Goal: Task Accomplishment & Management: Manage account settings

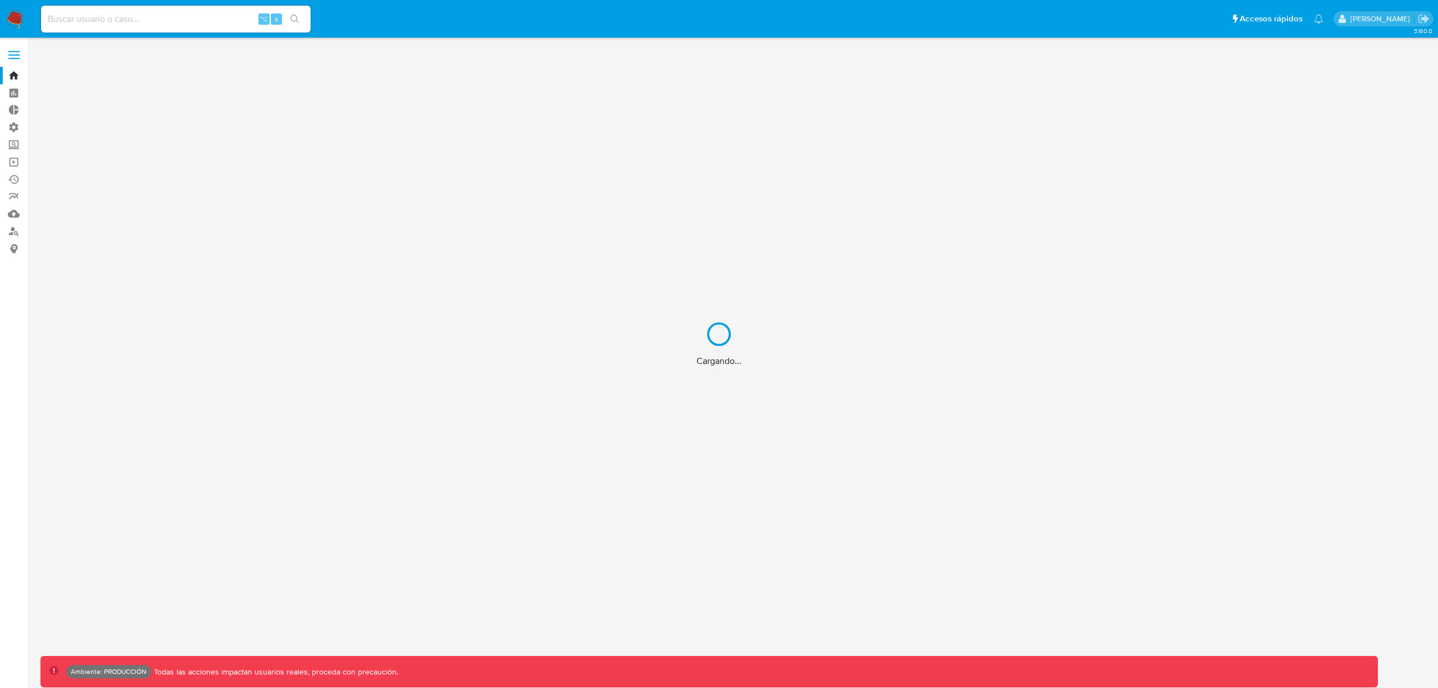
click at [15, 48] on div "Cargando..." at bounding box center [719, 344] width 1438 height 688
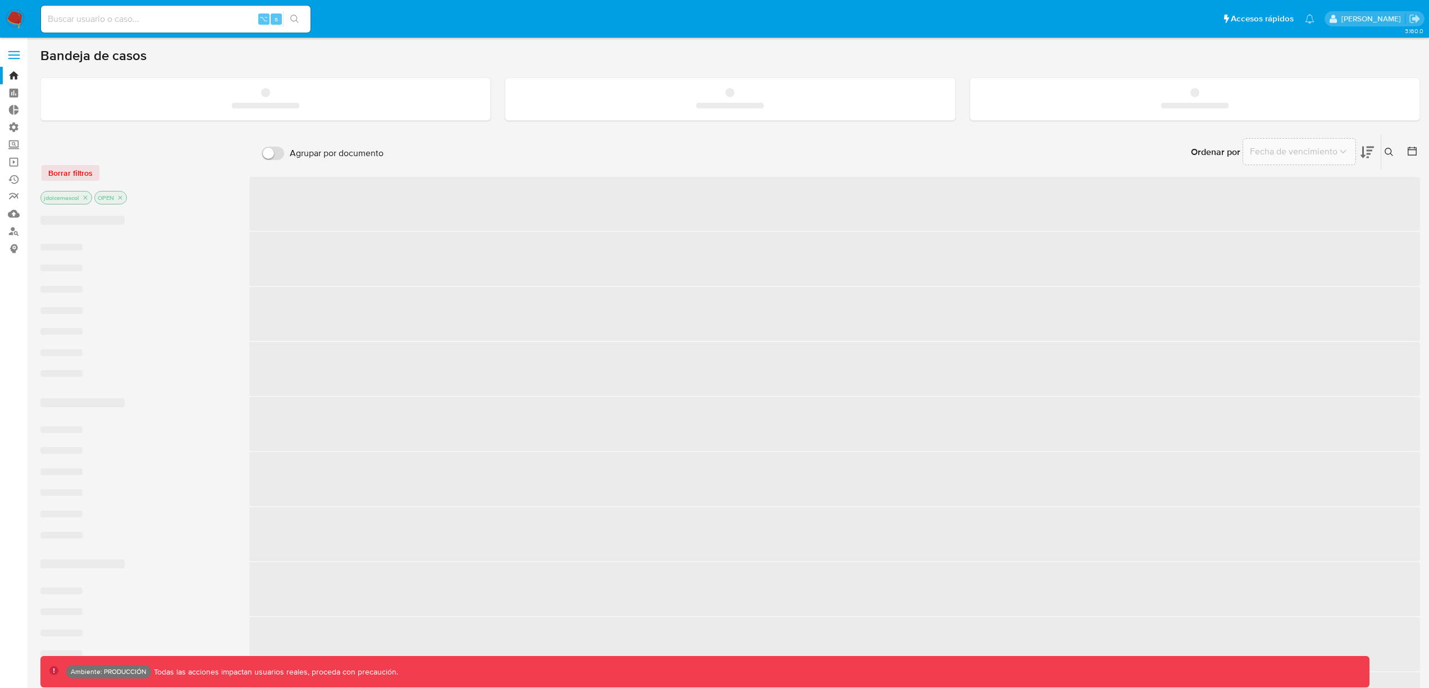
click at [16, 51] on span at bounding box center [13, 52] width 11 height 2
click at [0, 0] on input "checkbox" at bounding box center [0, 0] width 0 height 0
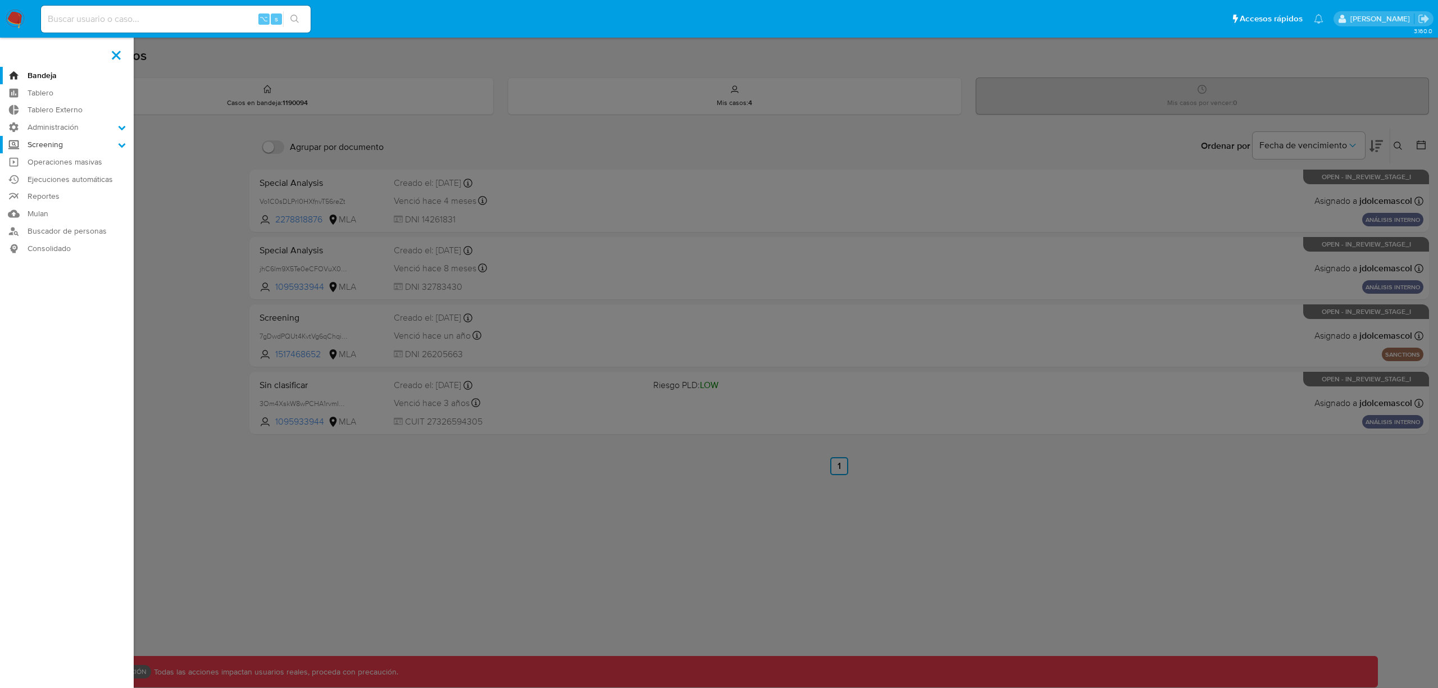
click at [58, 143] on label "Screening" at bounding box center [67, 144] width 134 height 17
click at [0, 0] on input "Screening" at bounding box center [0, 0] width 0 height 0
click at [45, 130] on label "Administración" at bounding box center [67, 127] width 134 height 17
click at [0, 0] on input "Administración" at bounding box center [0, 0] width 0 height 0
click at [54, 157] on link "Roles" at bounding box center [67, 157] width 134 height 14
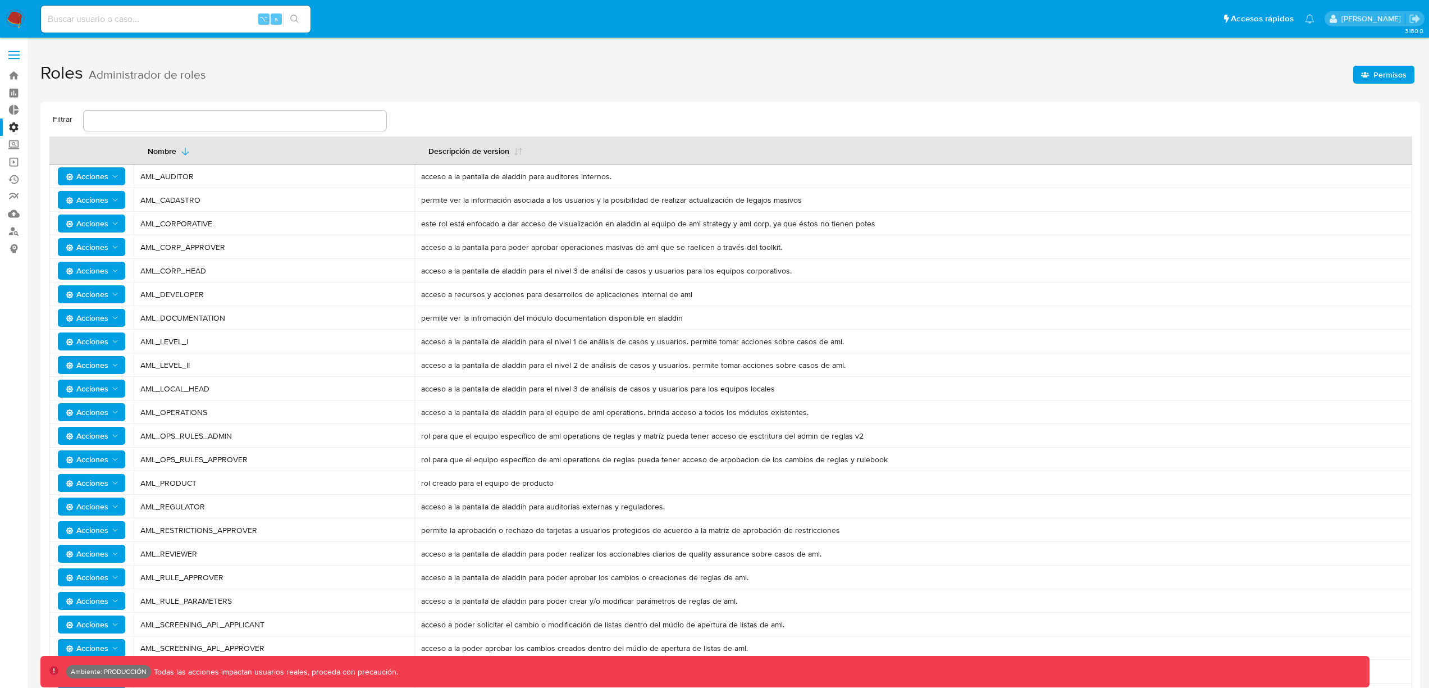
click at [291, 230] on td "AML_CORPORATIVE" at bounding box center [274, 224] width 281 height 24
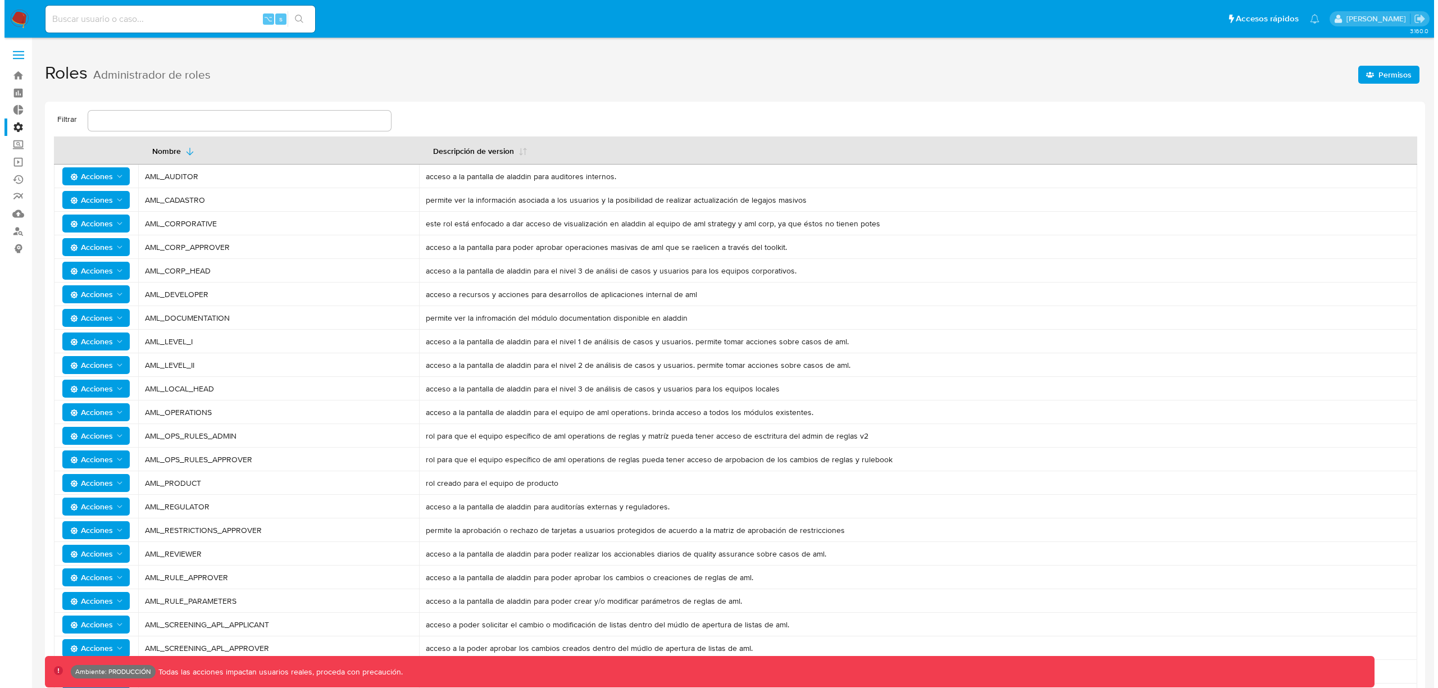
scroll to position [76, 0]
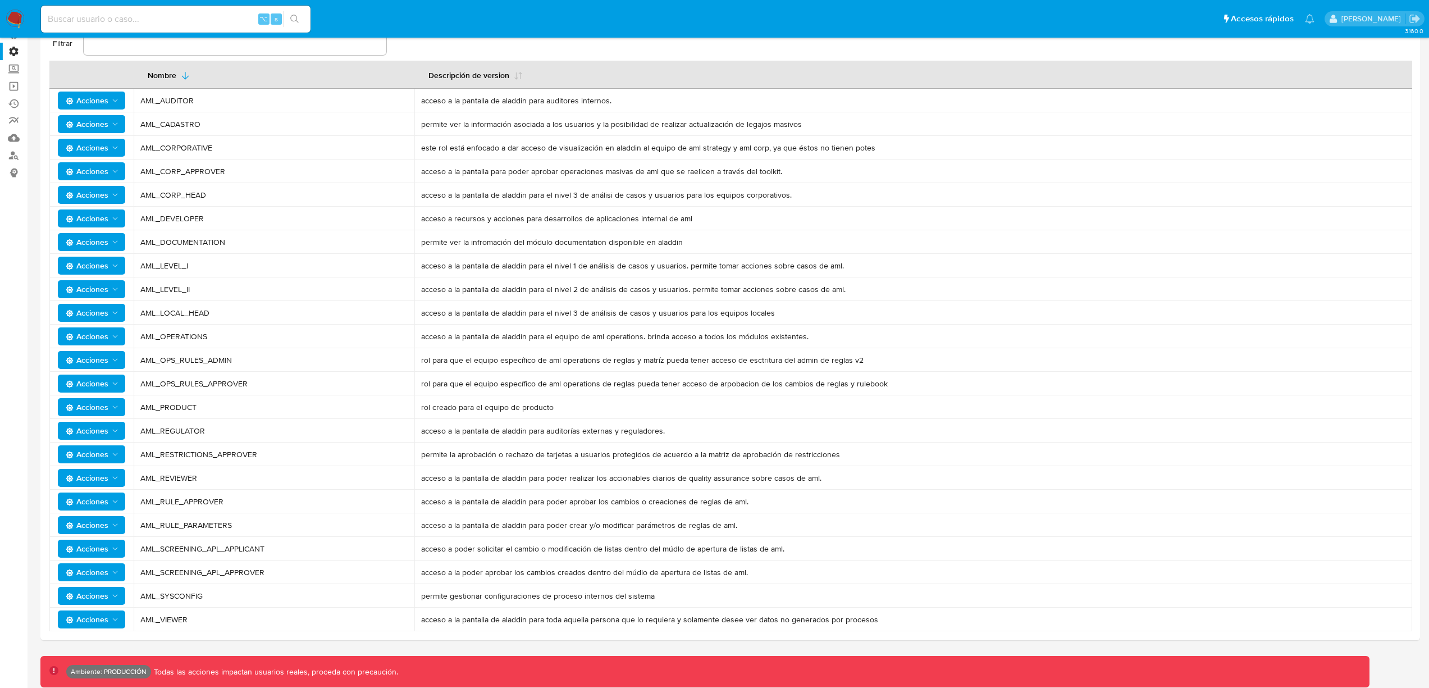
click at [104, 630] on td "Acciones" at bounding box center [91, 620] width 84 height 24
click at [103, 624] on span "Acciones" at bounding box center [87, 620] width 43 height 18
click at [98, 589] on button "Permisos" at bounding box center [93, 591] width 101 height 27
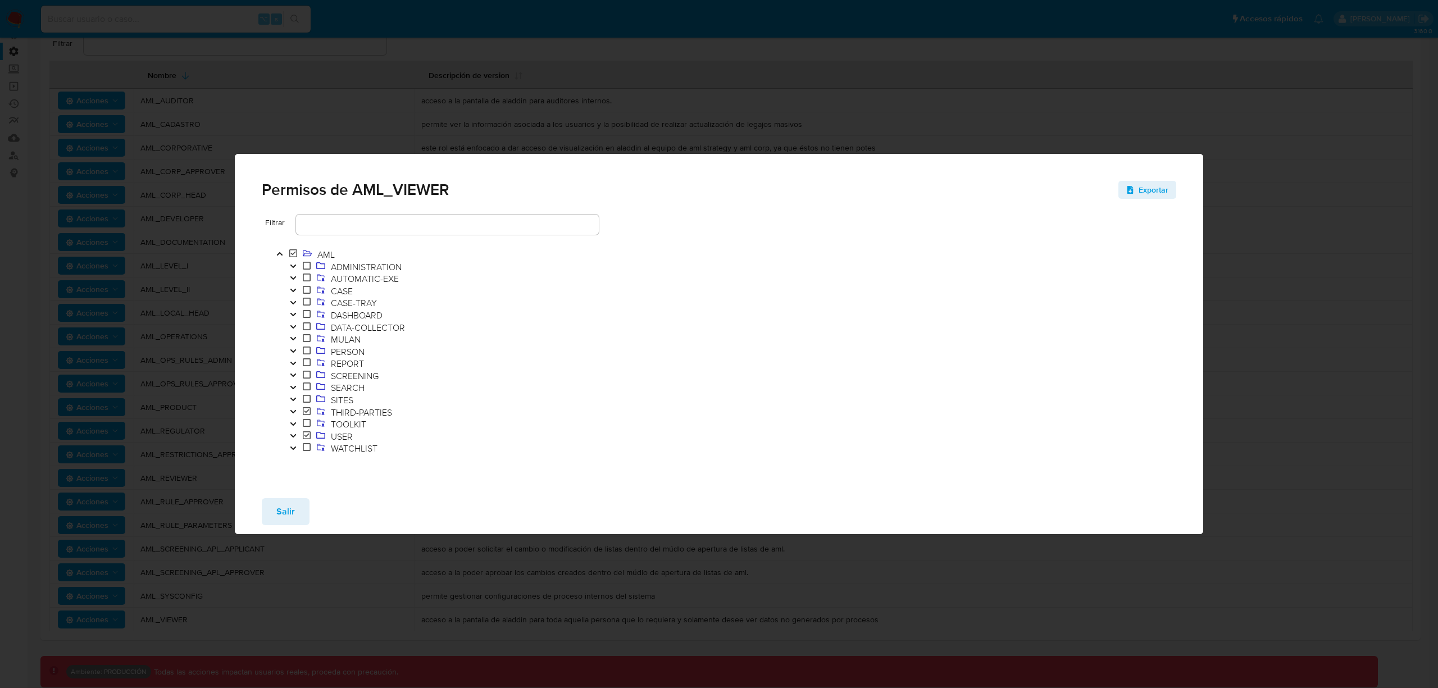
click at [294, 372] on icon "Toggle" at bounding box center [293, 375] width 8 height 7
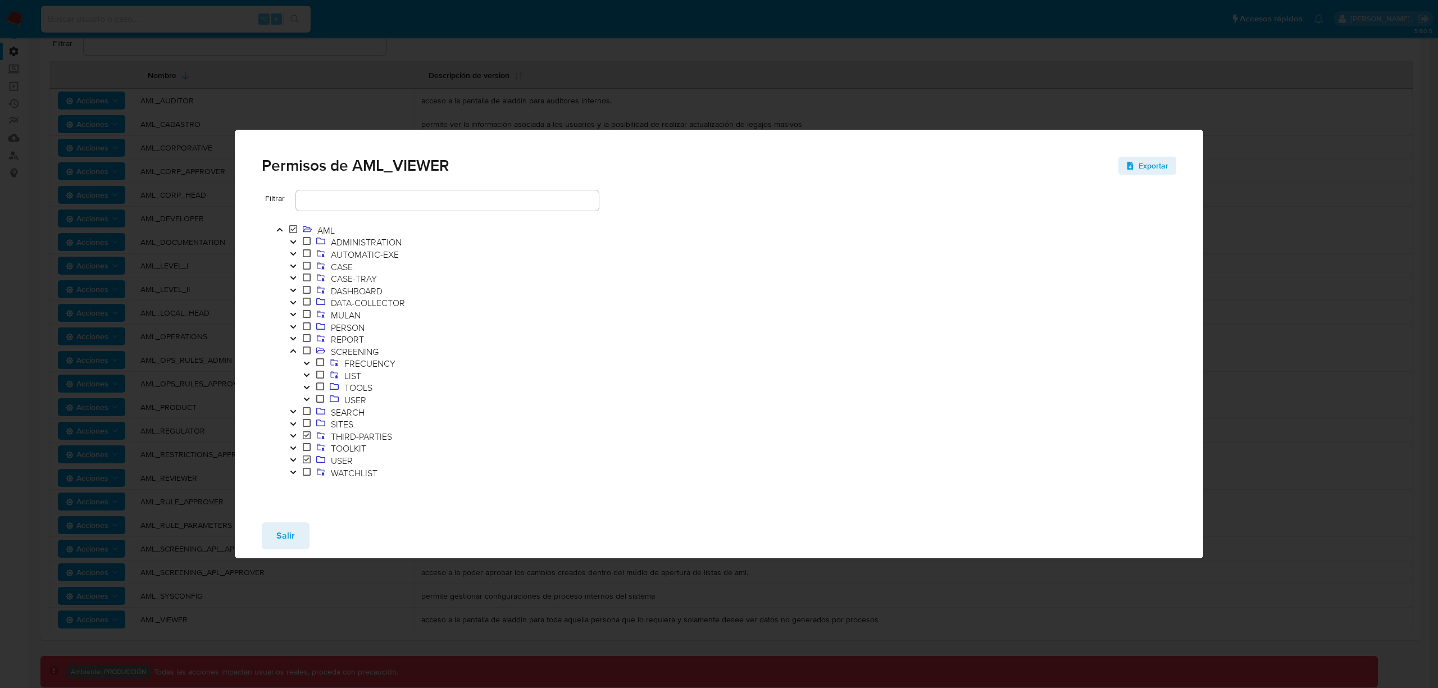
click at [310, 397] on button "Toggle" at bounding box center [306, 400] width 13 height 12
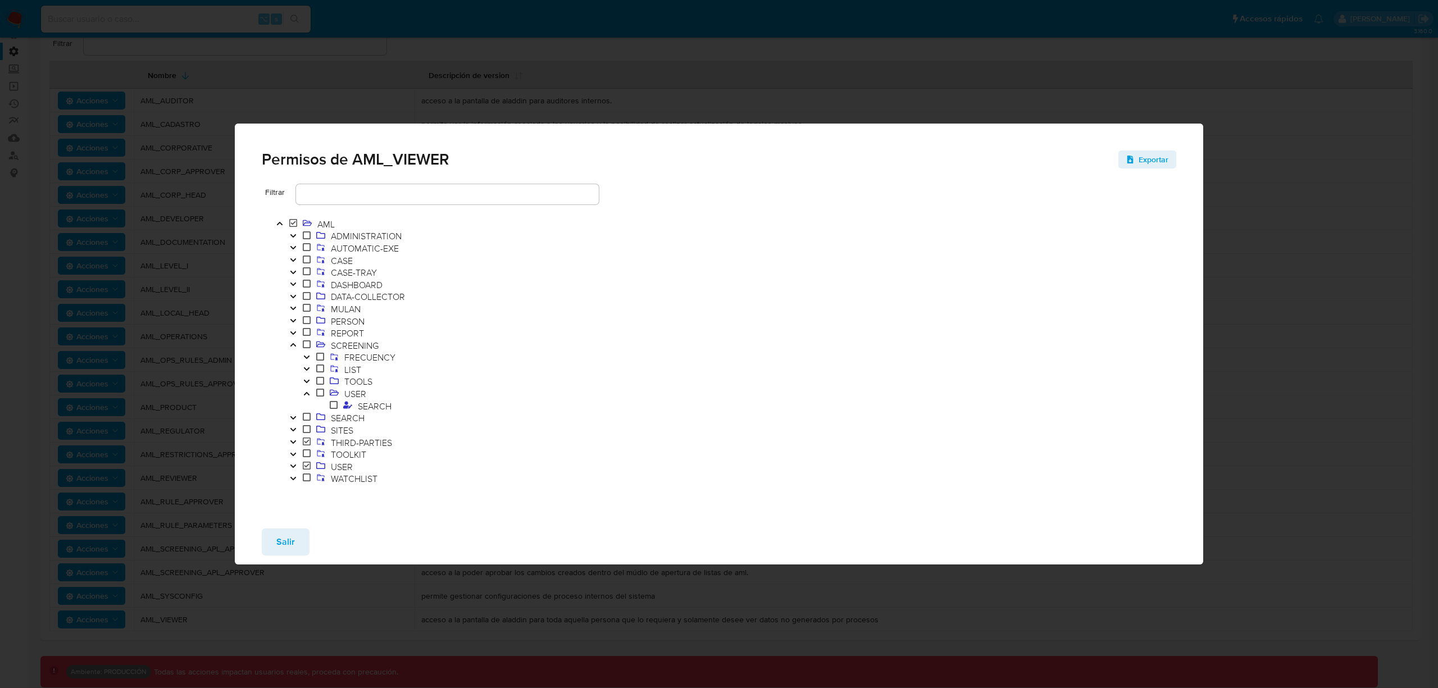
click at [307, 393] on icon "Toggle" at bounding box center [307, 393] width 8 height 7
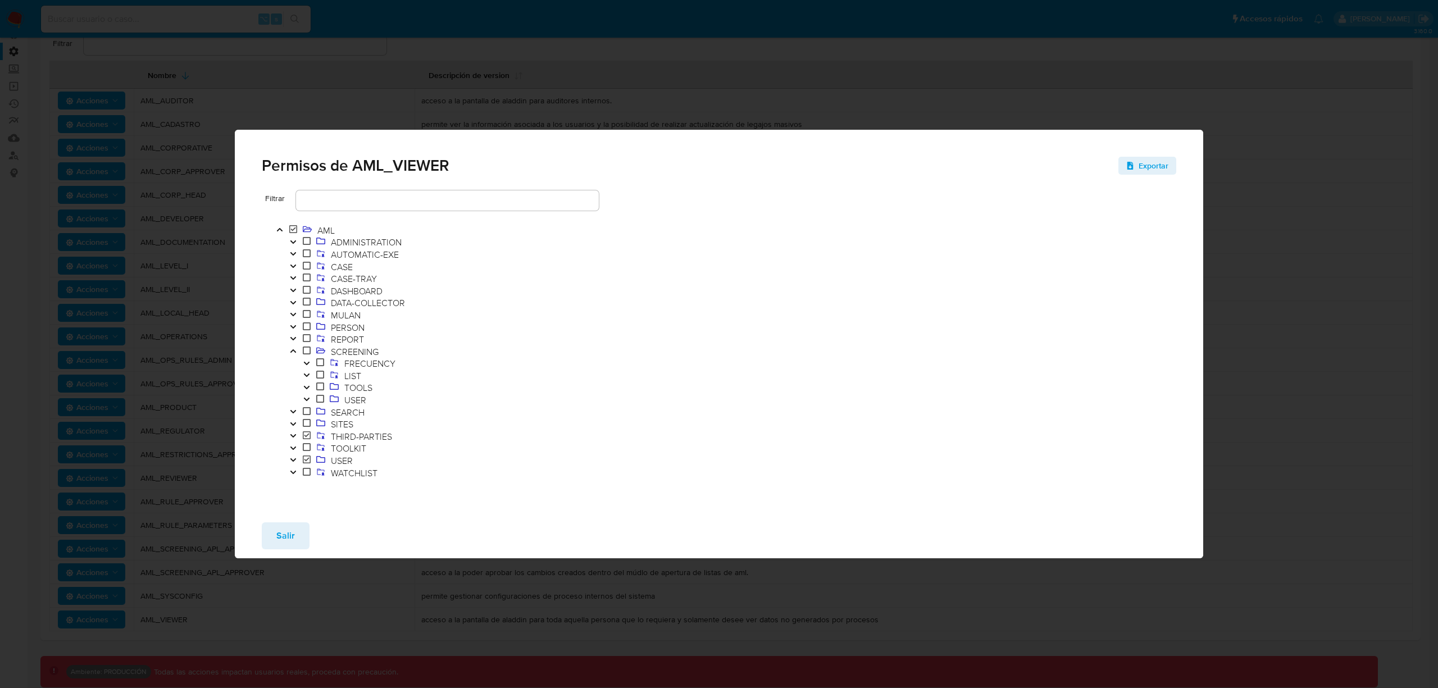
click at [296, 461] on icon "Toggle" at bounding box center [293, 460] width 8 height 7
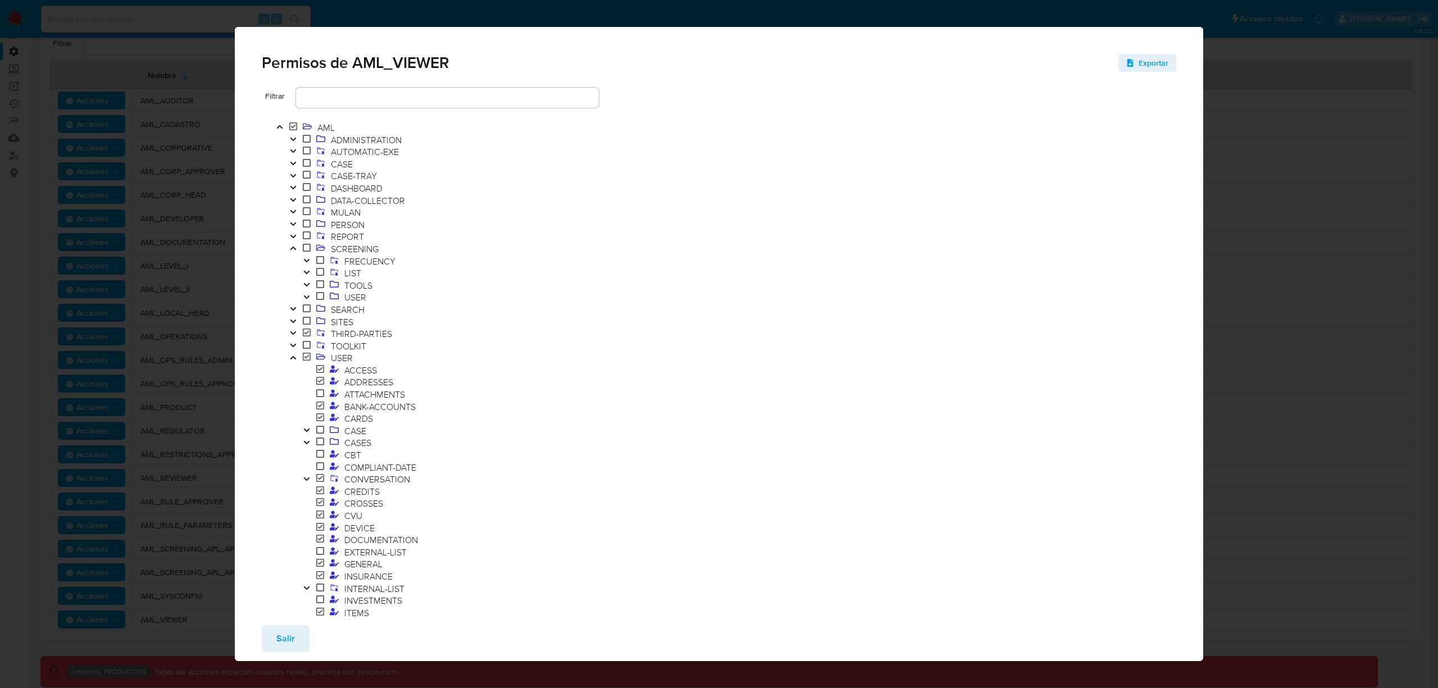
click at [314, 586] on span at bounding box center [319, 588] width 13 height 12
click at [303, 589] on icon "Toggle" at bounding box center [307, 588] width 8 height 7
click at [384, 593] on span "INTERNAL-LIST" at bounding box center [374, 588] width 66 height 12
click at [390, 599] on span "NOT-CASE-OWNER" at bounding box center [396, 600] width 82 height 12
click at [371, 581] on span "INSURANCE" at bounding box center [368, 576] width 54 height 12
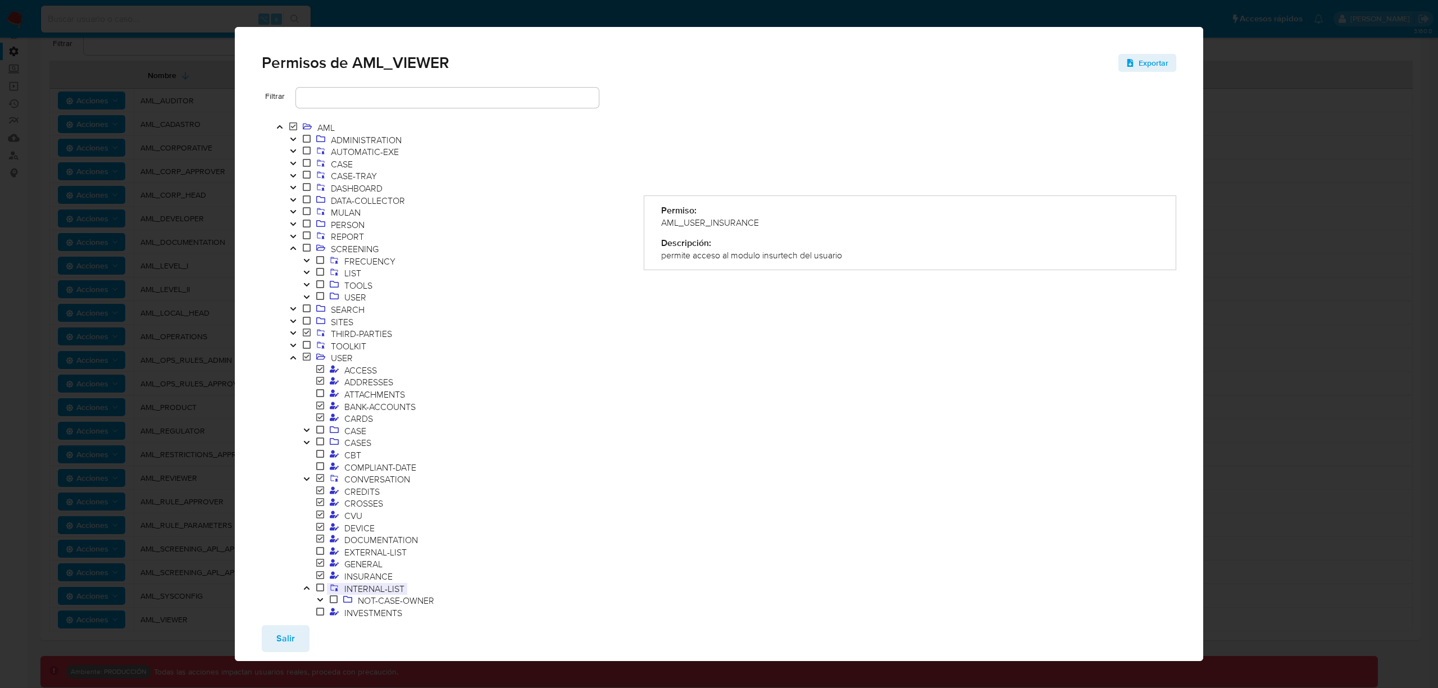
click at [381, 590] on span "INTERNAL-LIST" at bounding box center [374, 588] width 66 height 12
click at [384, 594] on span "NOT-CASE-OWNER" at bounding box center [396, 600] width 82 height 12
click at [388, 602] on span "NOT-CASE-OWNER" at bounding box center [396, 600] width 82 height 12
click at [325, 600] on button "Toggle" at bounding box center [319, 601] width 13 height 12
click at [379, 613] on span "DELETE" at bounding box center [386, 613] width 37 height 12
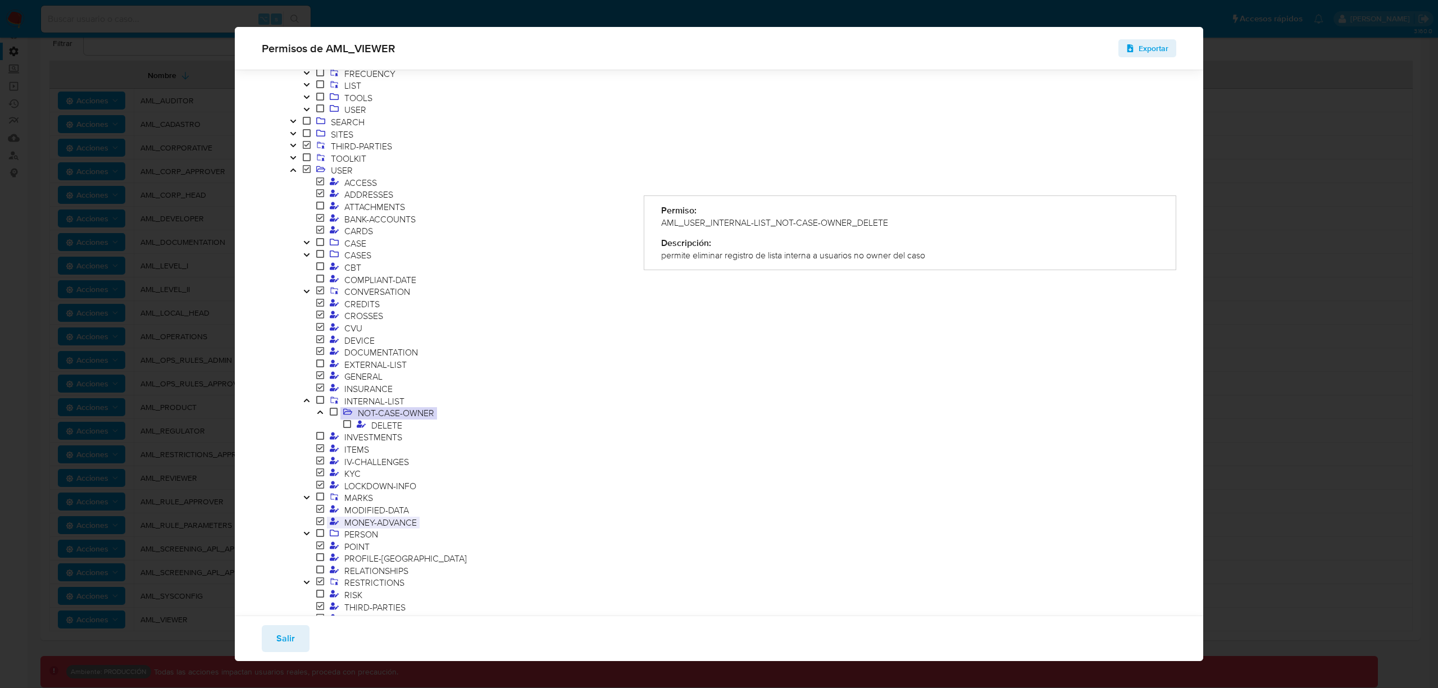
scroll to position [196, 0]
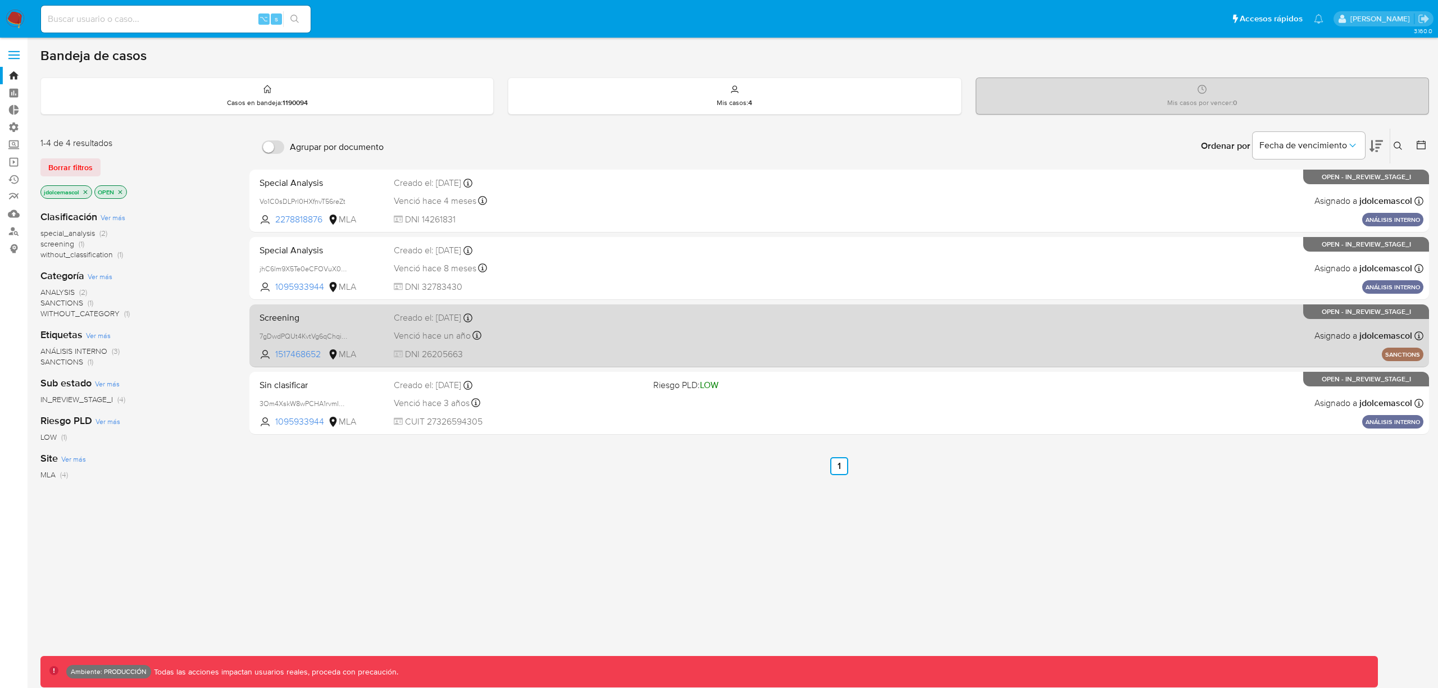
click at [623, 348] on div "Screening 7gDwdPQUt4KvtVg6qChqiWKa 1517468652 MLA Creado el: [DATE] Creado el: …" at bounding box center [839, 335] width 1168 height 57
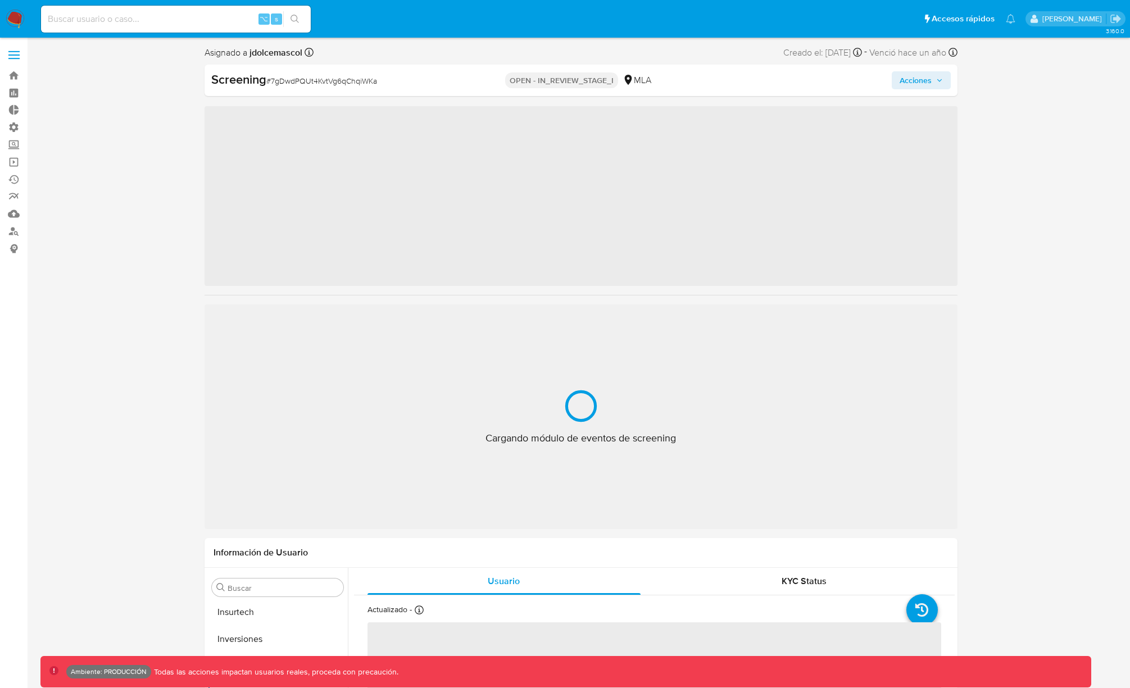
scroll to position [529, 0]
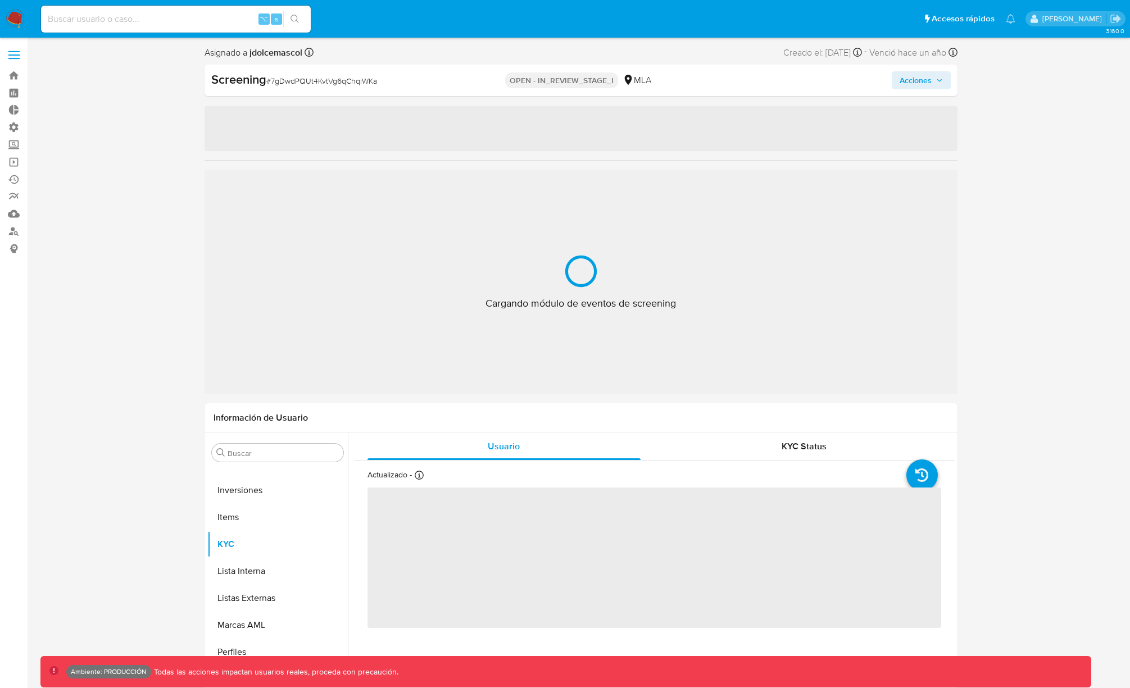
select select "10"
